Goal: Task Accomplishment & Management: Complete application form

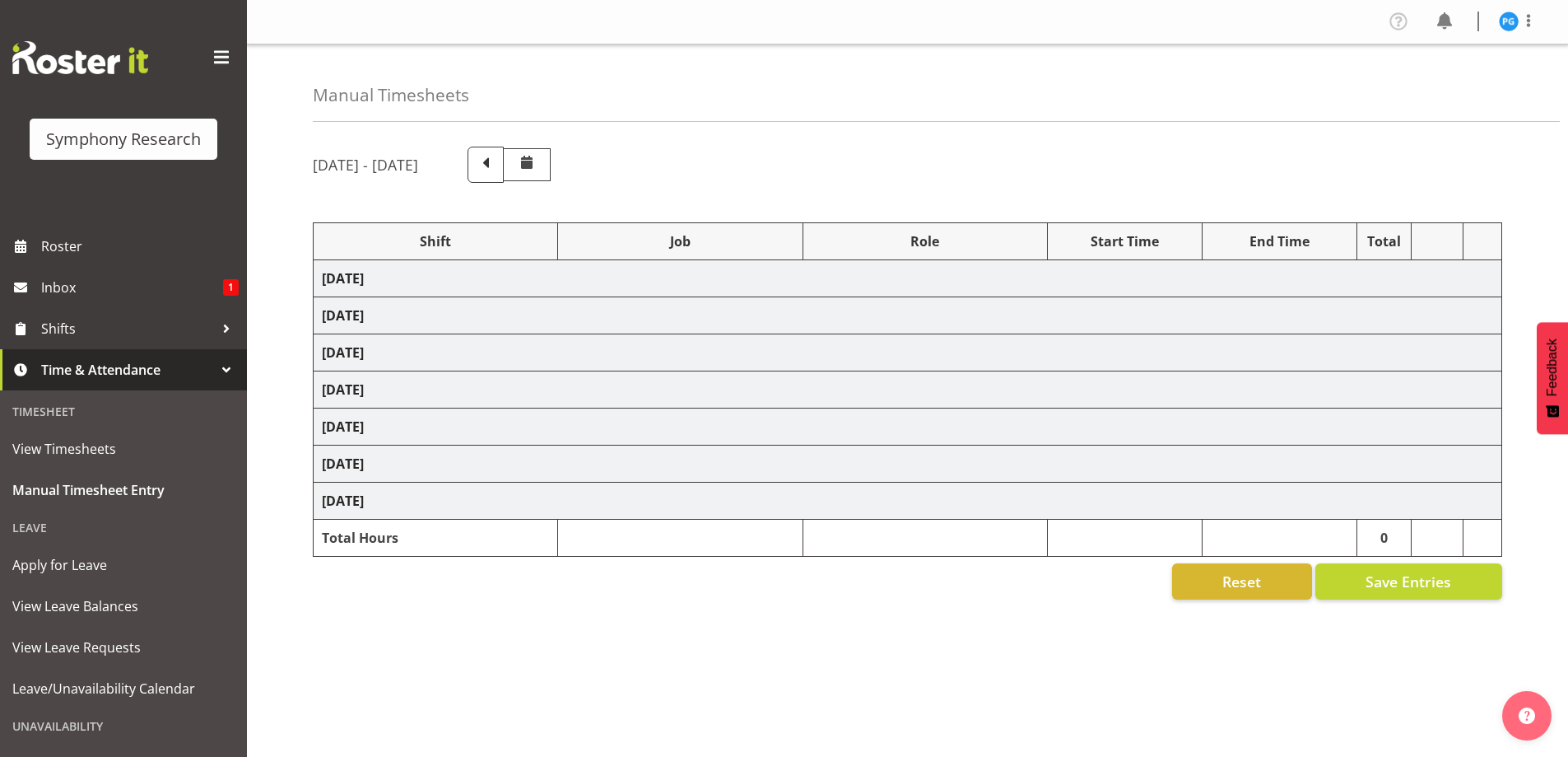
select select "26078"
select select "10631"
select select "47"
select select "81561"
select select "10587"
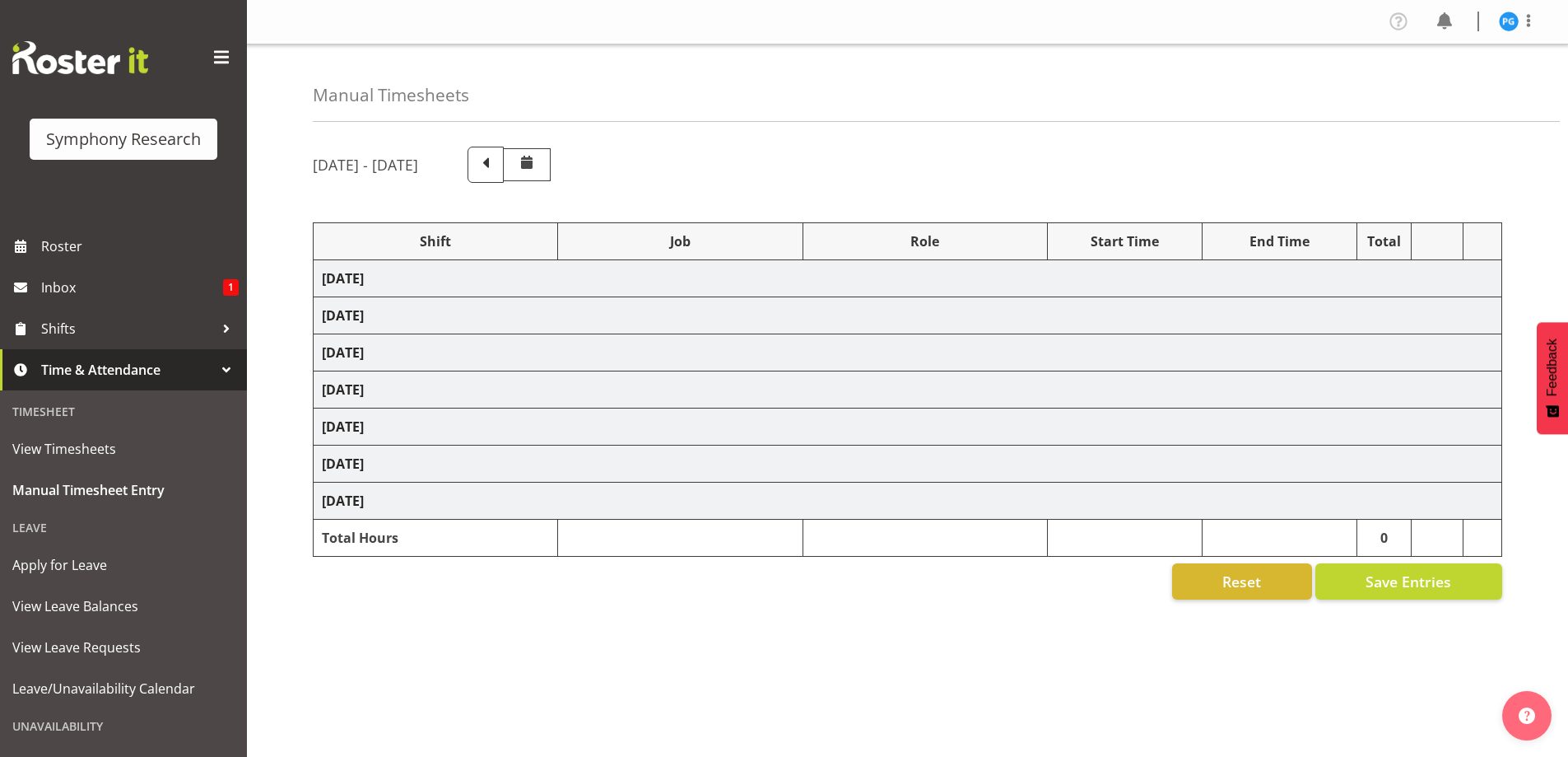
select select "47"
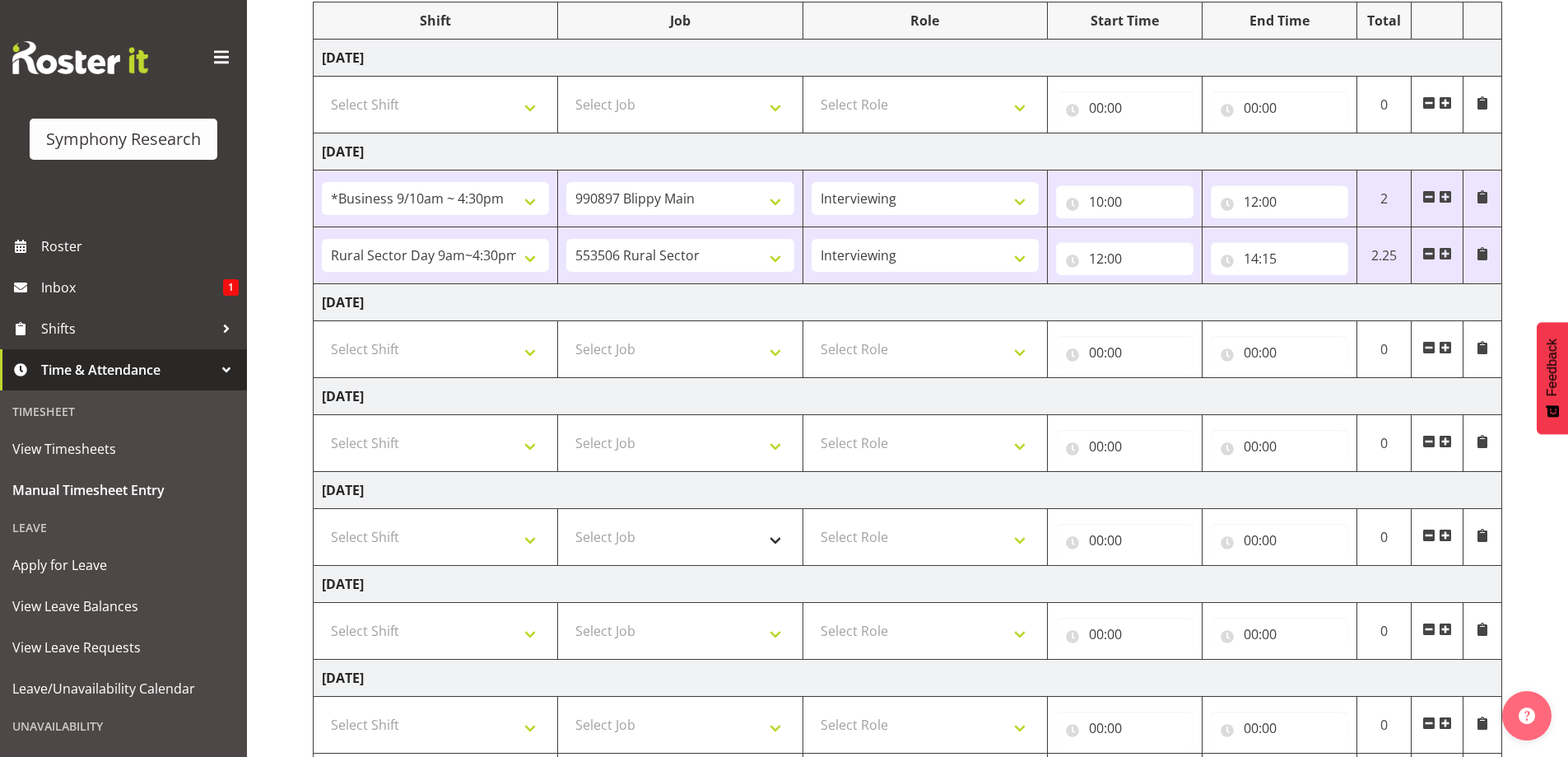
scroll to position [247, 0]
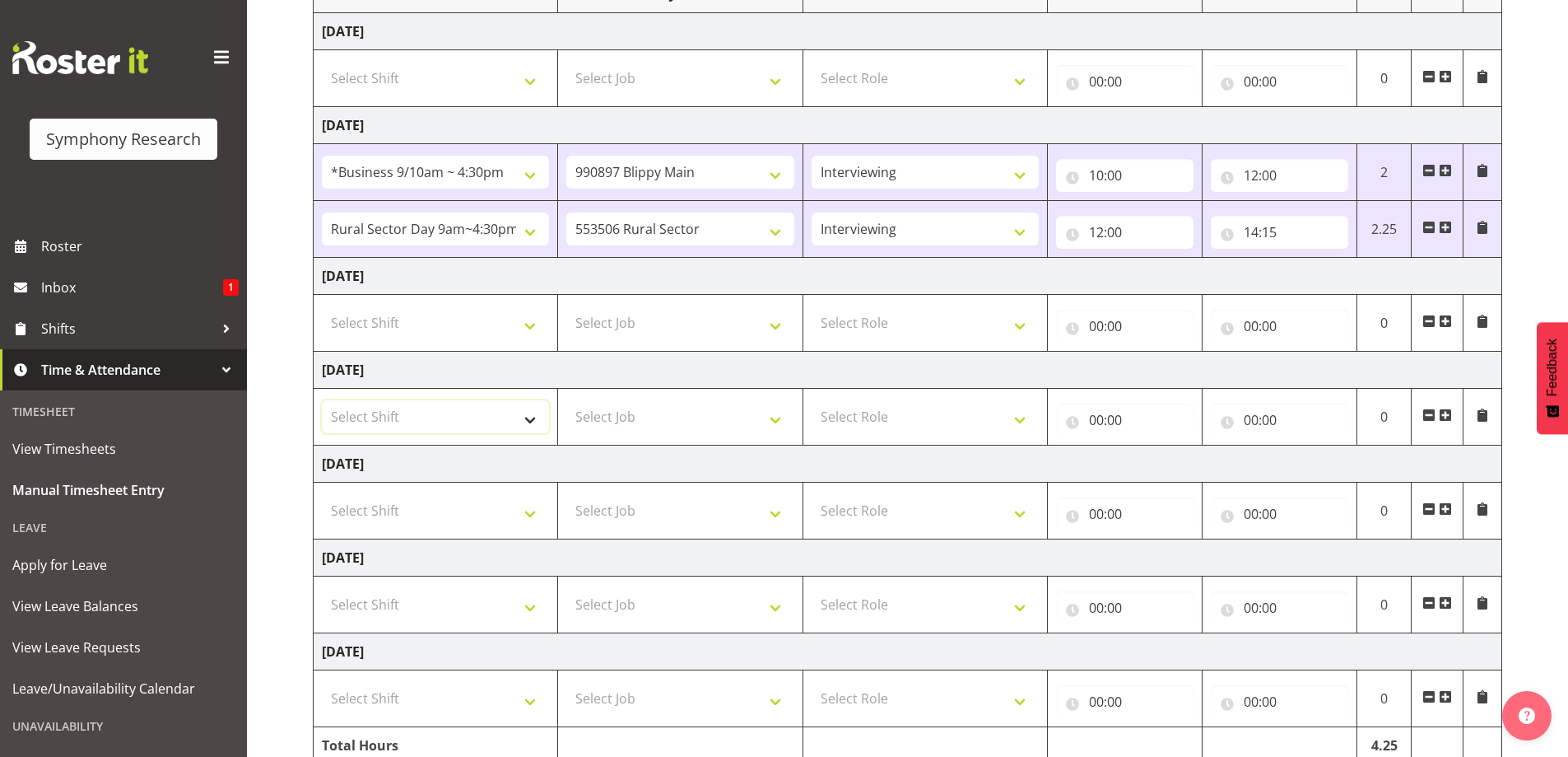
click at [534, 426] on select "Select Shift !!Weekend Residential (Roster IT Shift Label) *Business 9/10am ~ 4…" at bounding box center [435, 417] width 227 height 33
select select "81561"
click at [322, 401] on select "Select Shift !!Weekend Residential (Roster IT Shift Label) *Business 9/10am ~ 4…" at bounding box center [435, 417] width 227 height 33
click at [779, 428] on select "Select Job 550060 IF Admin 553492 World Poll Aus Wave 2 Main 2025 553493 World …" at bounding box center [680, 417] width 227 height 33
select select "10587"
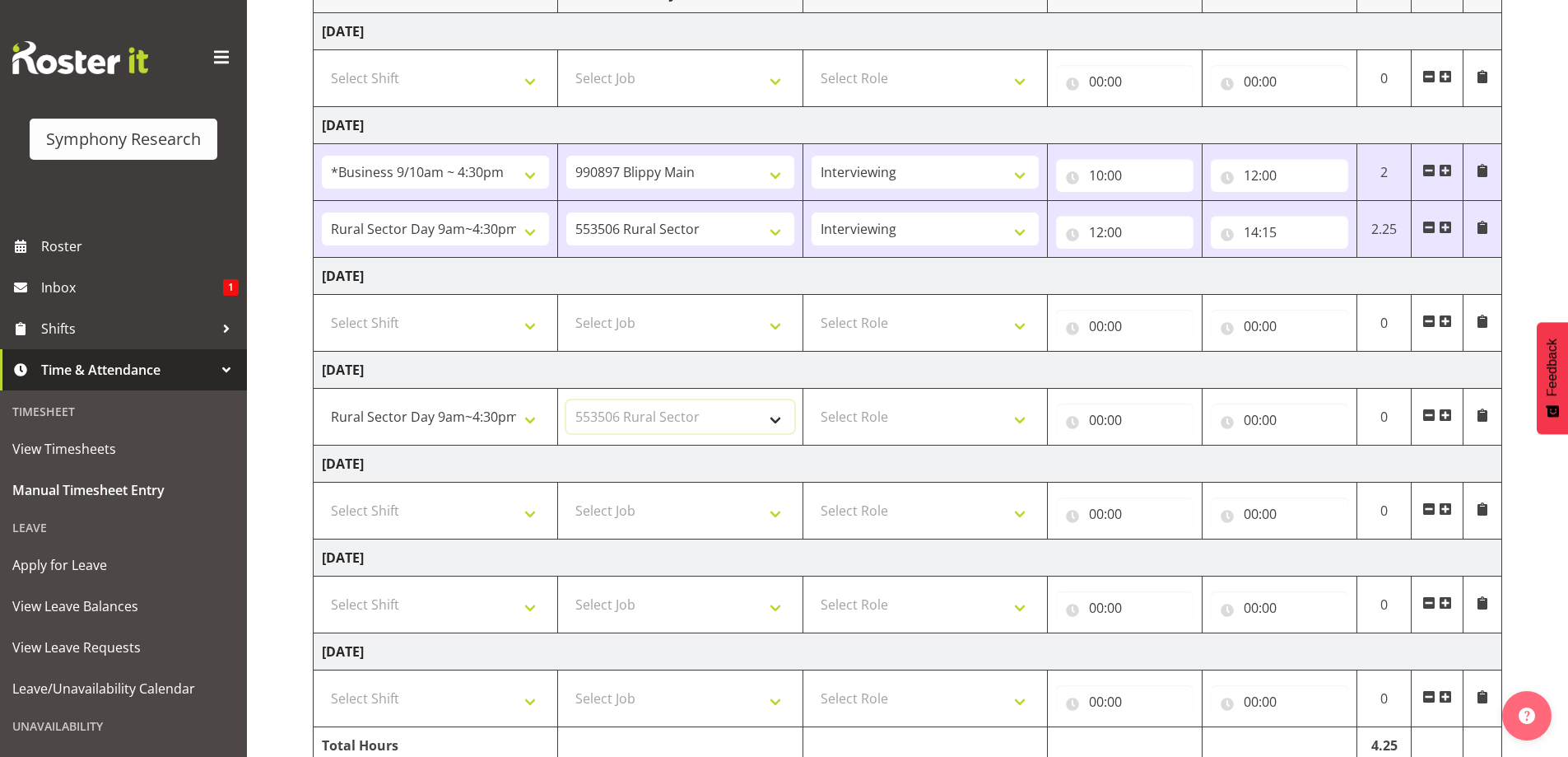
click at [567, 401] on select "Select Job 550060 IF Admin 553492 World Poll Aus Wave 2 Main 2025 553493 World …" at bounding box center [680, 417] width 227 height 33
click at [1020, 424] on select "Select Role Briefing Interviewing" at bounding box center [925, 417] width 227 height 33
select select "47"
click at [811, 401] on select "Select Role Briefing Interviewing" at bounding box center [925, 417] width 227 height 33
click at [1121, 427] on input "00:00" at bounding box center [1125, 419] width 138 height 33
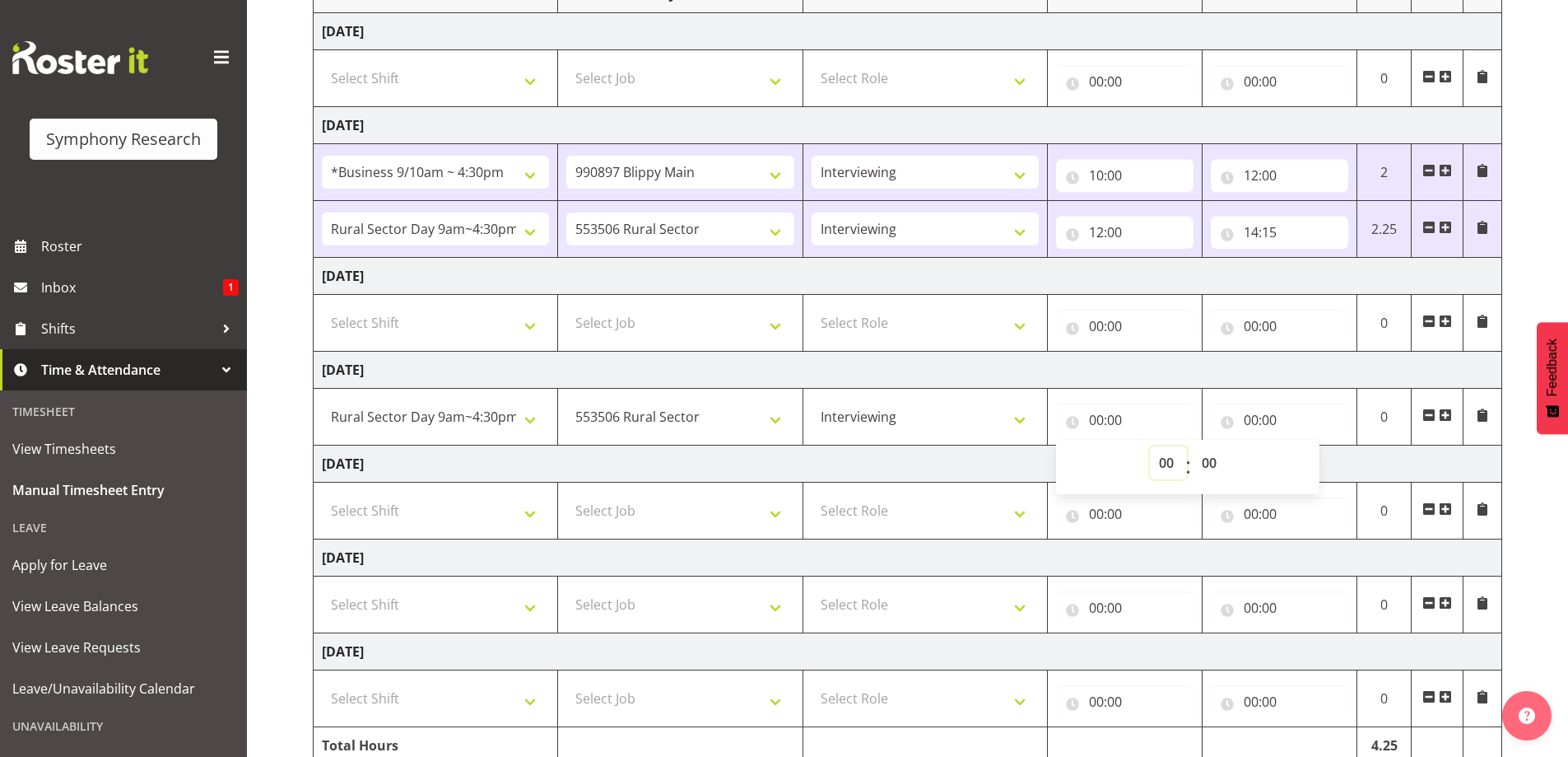
click at [1155, 468] on select "00 01 02 03 04 05 06 07 08 09 10 11 12 13 14 15 16 17 18 19 20 21 22 23" at bounding box center [1168, 463] width 37 height 33
select select "13"
click at [1150, 447] on select "00 01 02 03 04 05 06 07 08 09 10 11 12 13 14 15 16 17 18 19 20 21 22 23" at bounding box center [1168, 463] width 37 height 33
type input "13:00"
click at [1242, 415] on input "00:00" at bounding box center [1280, 419] width 138 height 33
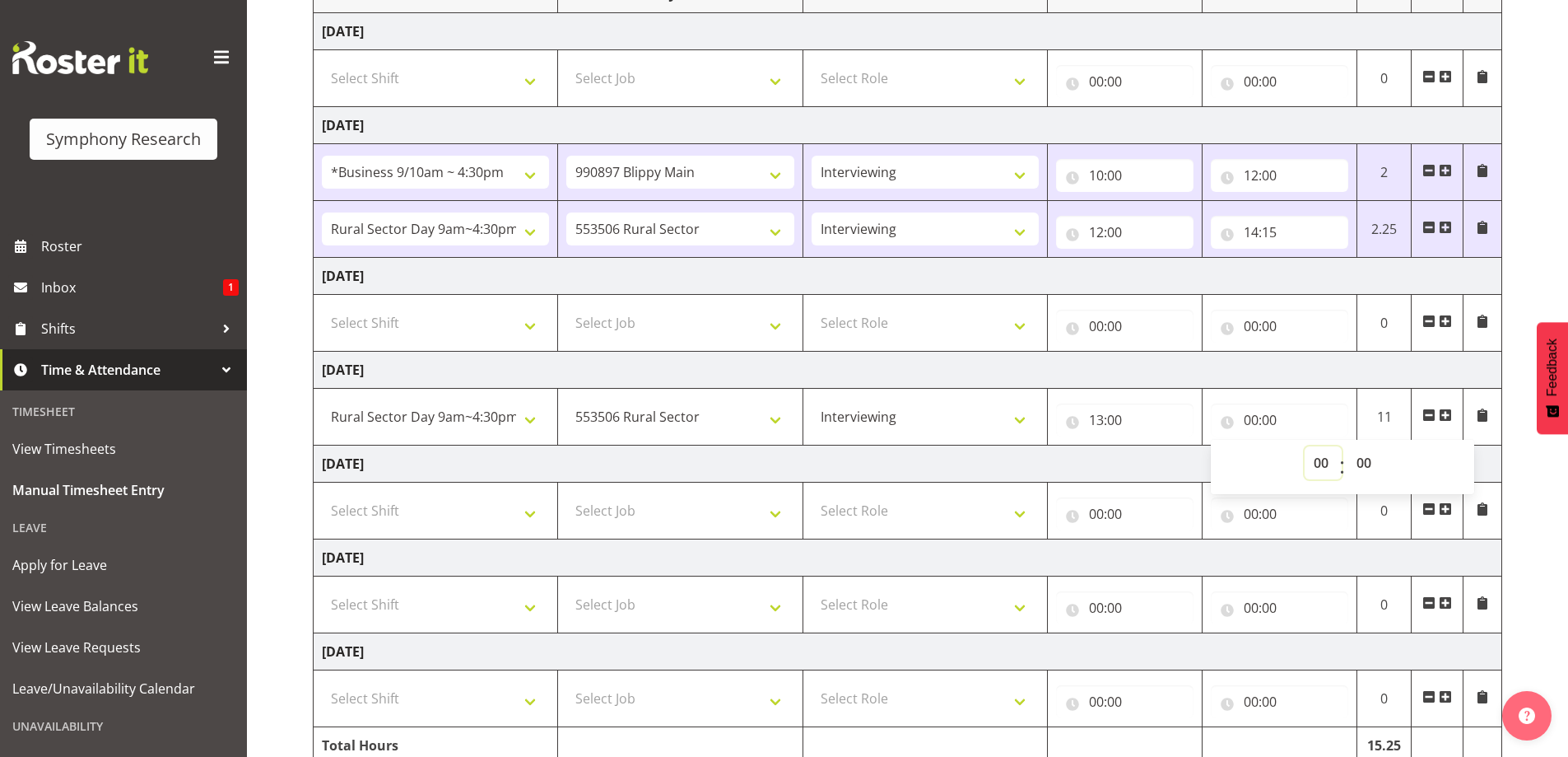
click at [1313, 463] on select "00 01 02 03 04 05 06 07 08 09 10 11 12 13 14 15 16 17 18 19 20 21 22 23" at bounding box center [1323, 463] width 37 height 33
select select "17"
click at [1305, 447] on select "00 01 02 03 04 05 06 07 08 09 10 11 12 13 14 15 16 17 18 19 20 21 22 23" at bounding box center [1323, 463] width 37 height 33
type input "17:00"
click at [1300, 366] on td "[DATE]" at bounding box center [908, 371] width 1189 height 37
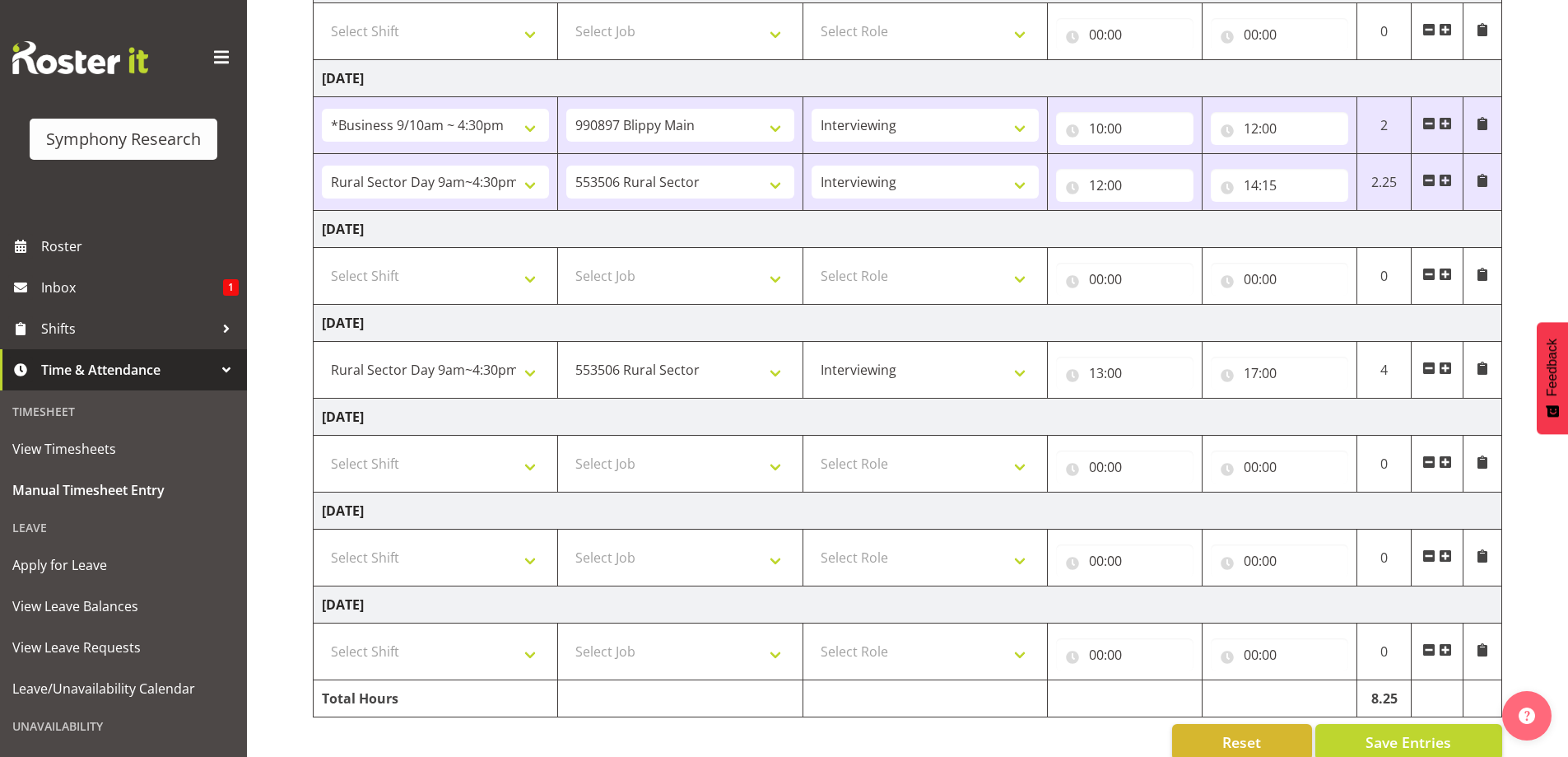
scroll to position [322, 0]
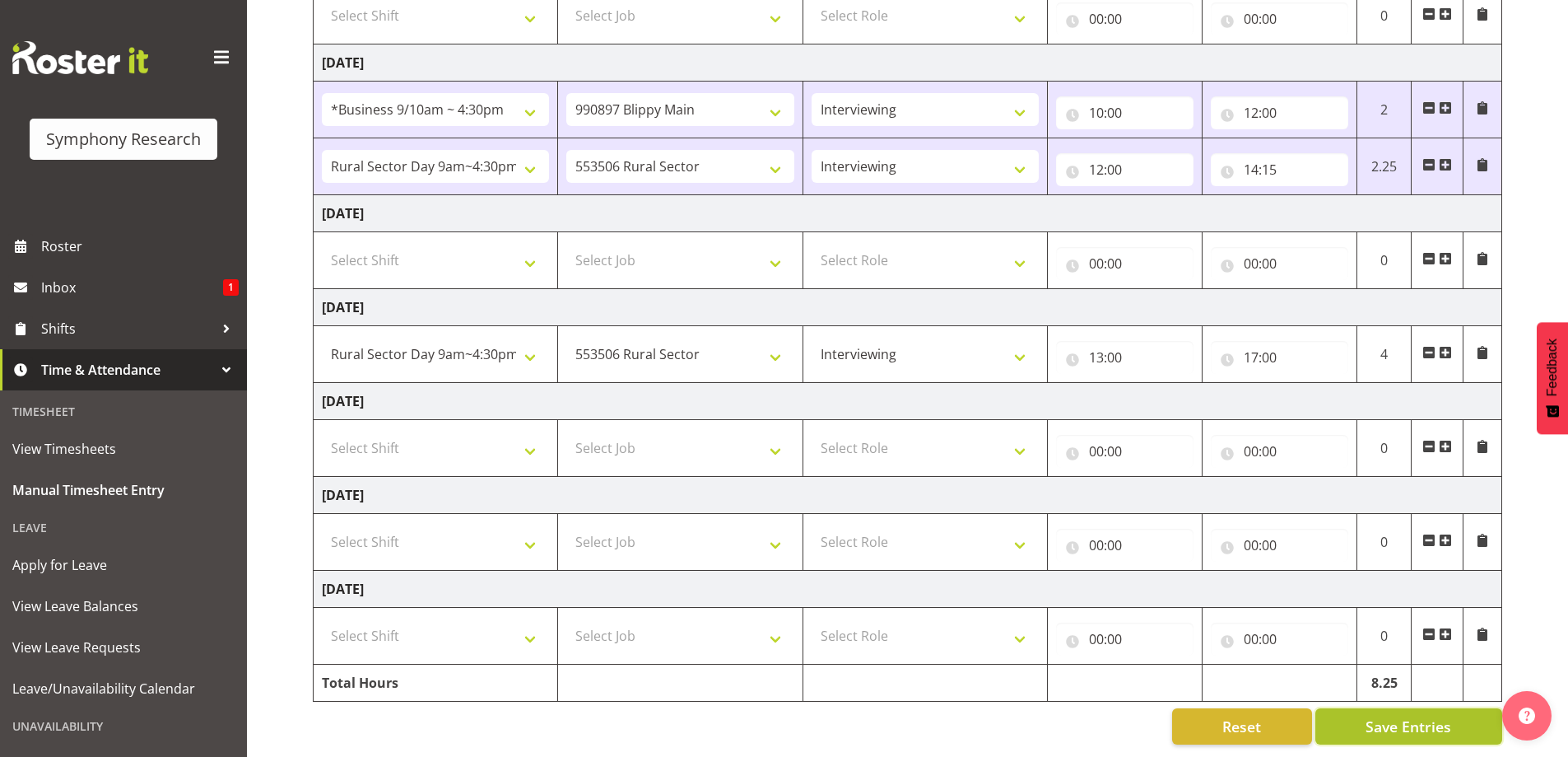
click at [1382, 715] on span "Save Entries" at bounding box center [1408, 726] width 86 height 21
